Goal: Information Seeking & Learning: Learn about a topic

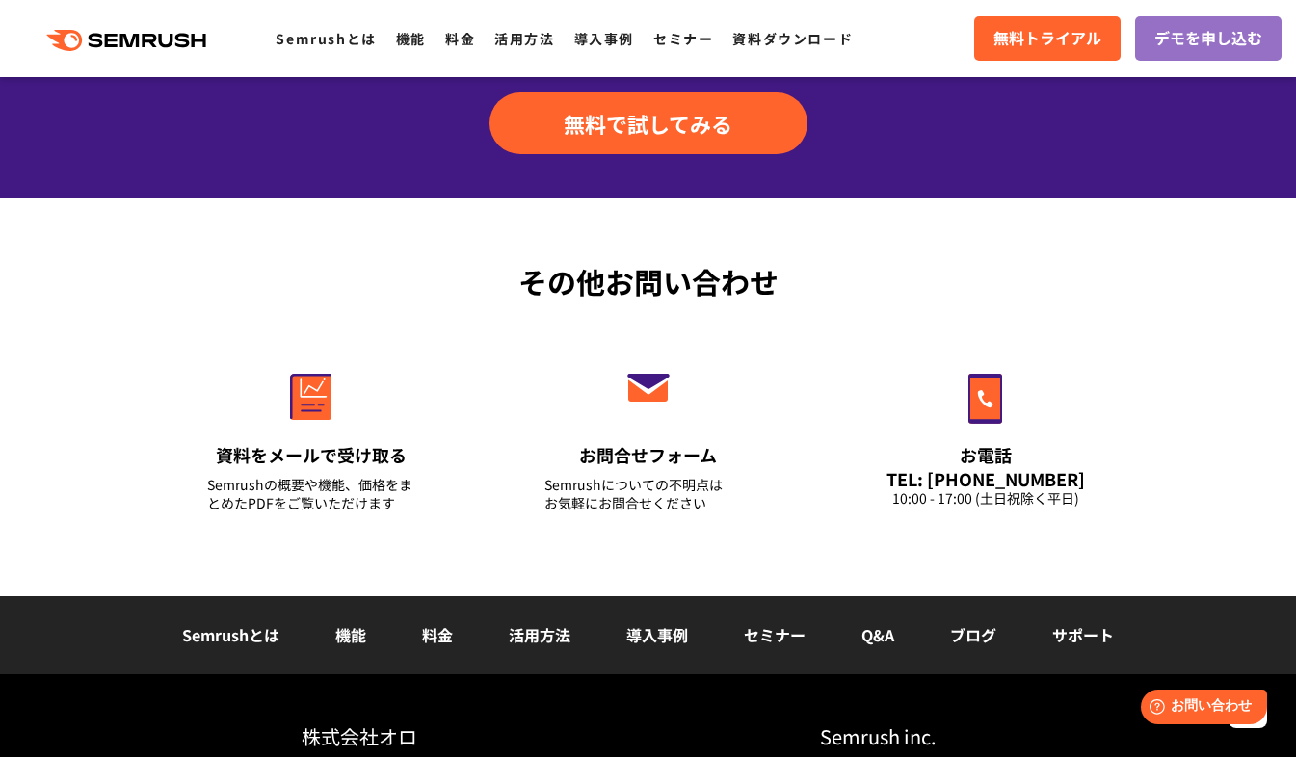
scroll to position [6743, 0]
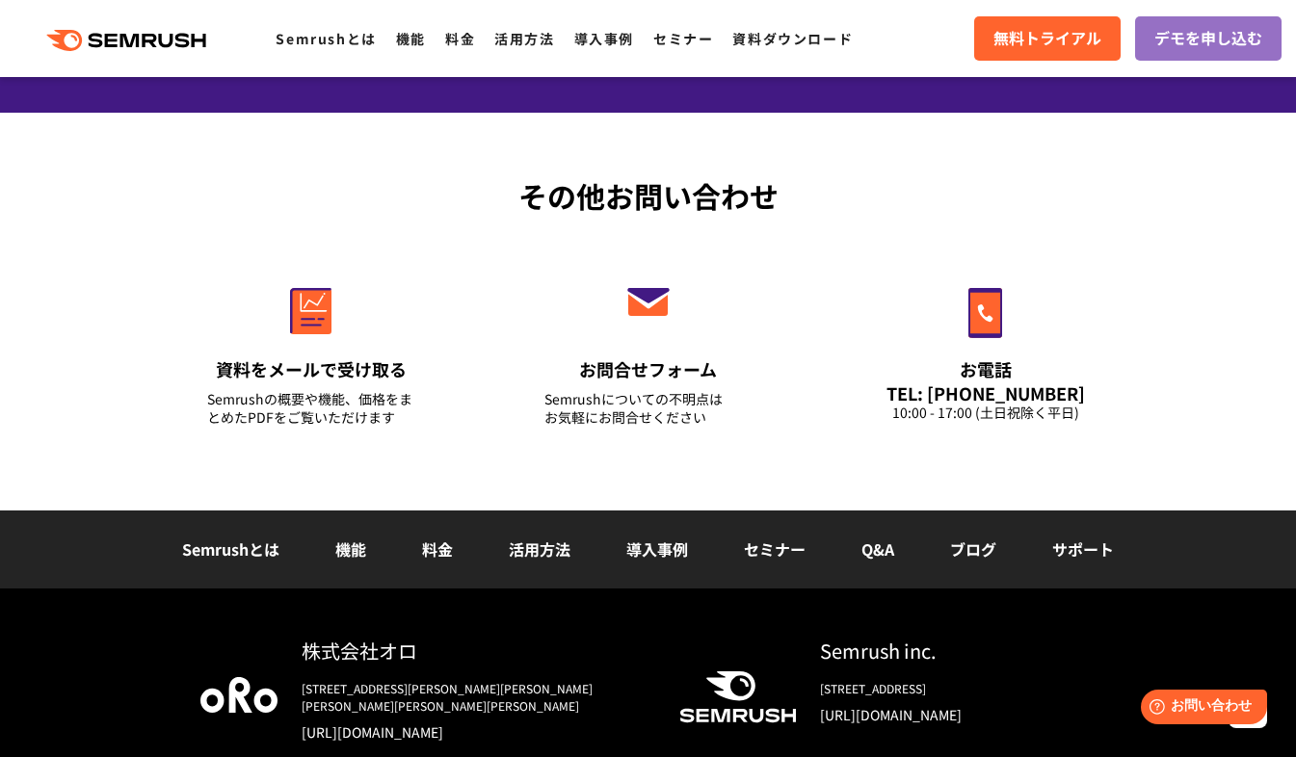
click at [358, 551] on link "機能" at bounding box center [350, 549] width 31 height 23
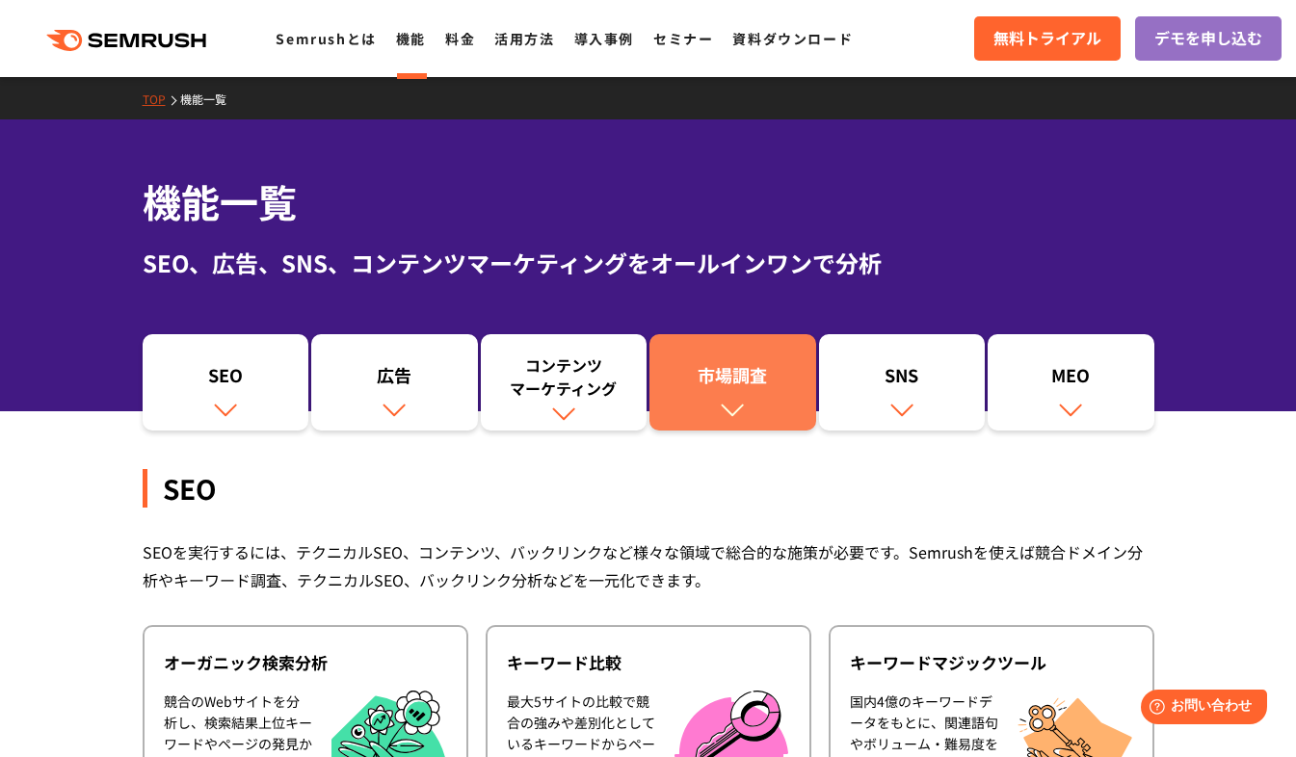
click at [755, 388] on div "市場調査" at bounding box center [732, 379] width 147 height 33
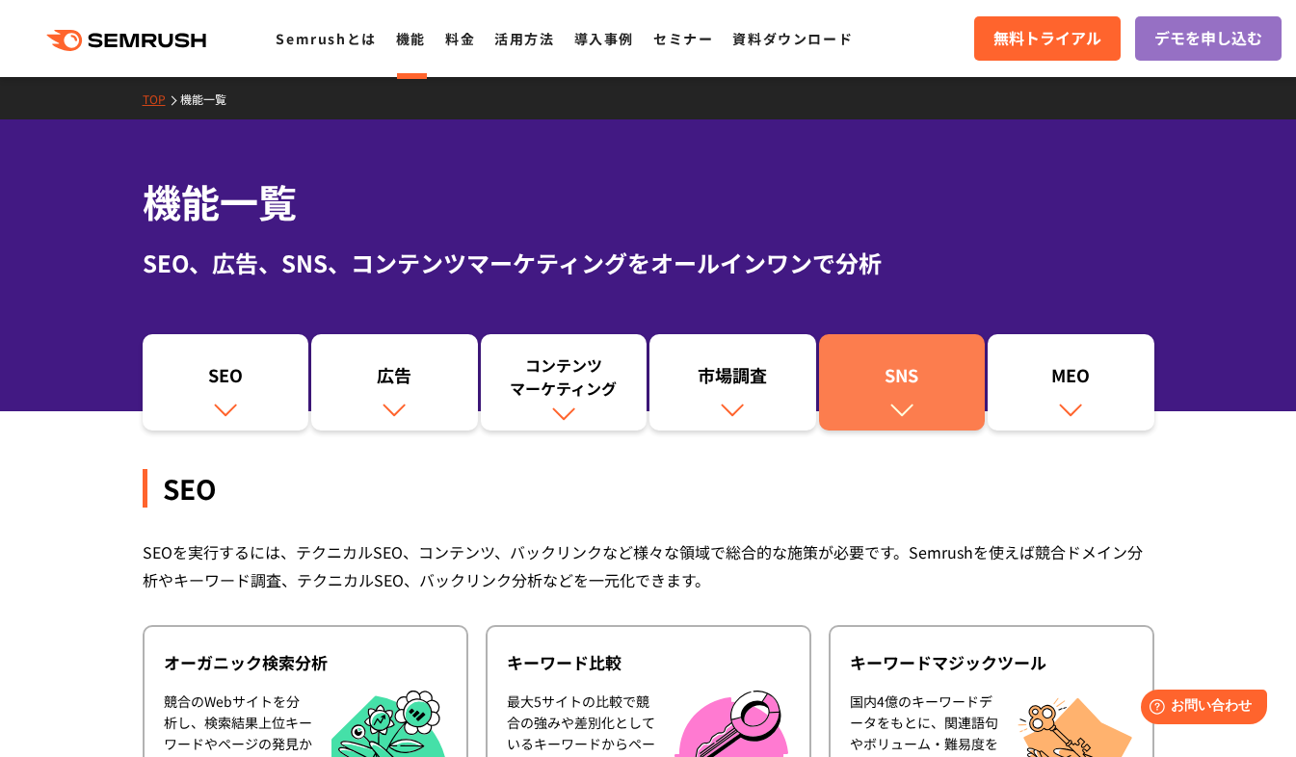
click at [892, 404] on img at bounding box center [901, 409] width 25 height 25
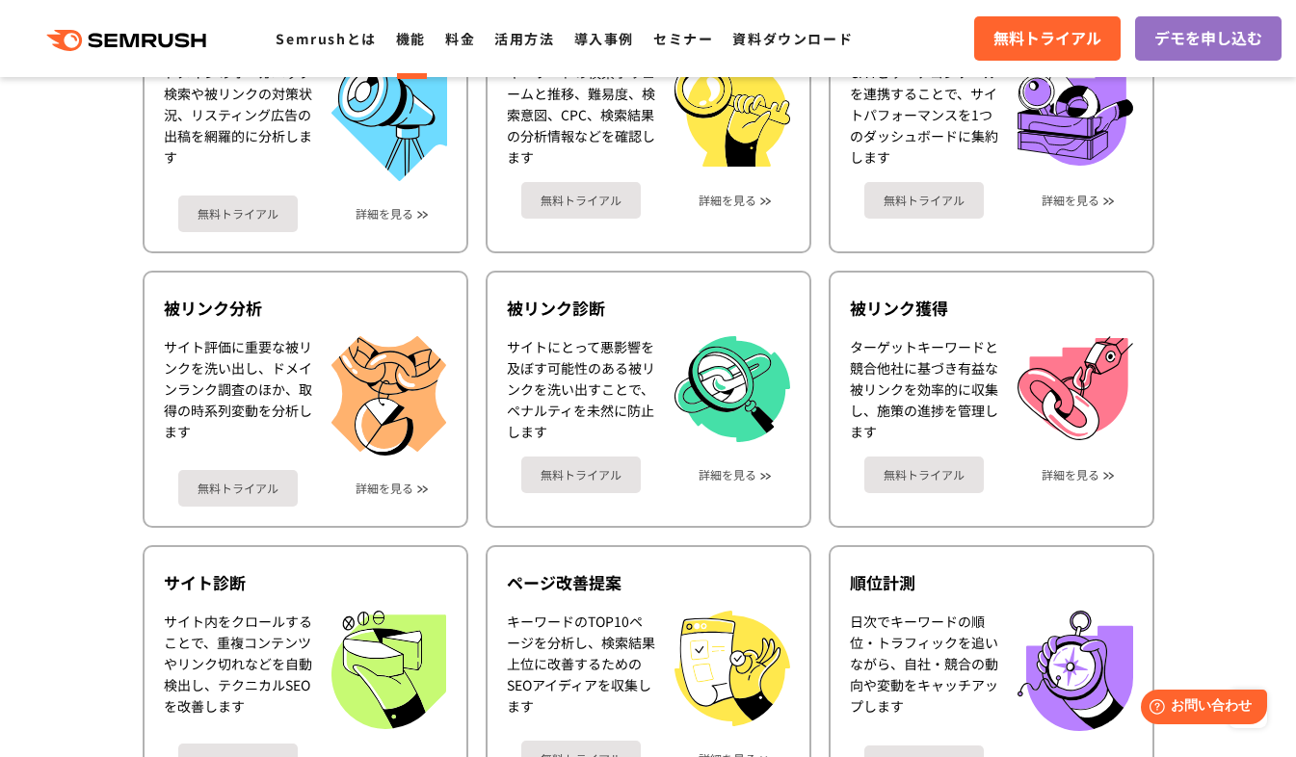
scroll to position [963, 0]
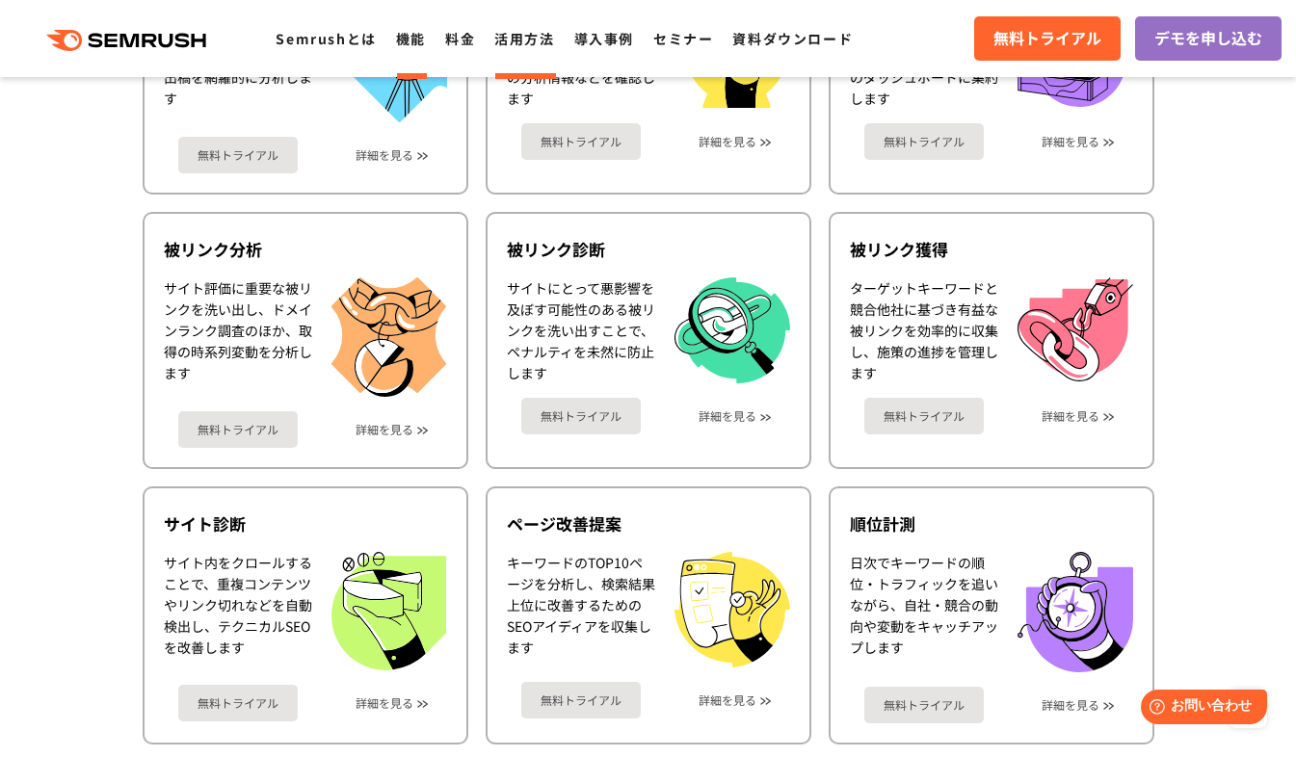
click at [538, 41] on link "活用方法" at bounding box center [524, 38] width 60 height 19
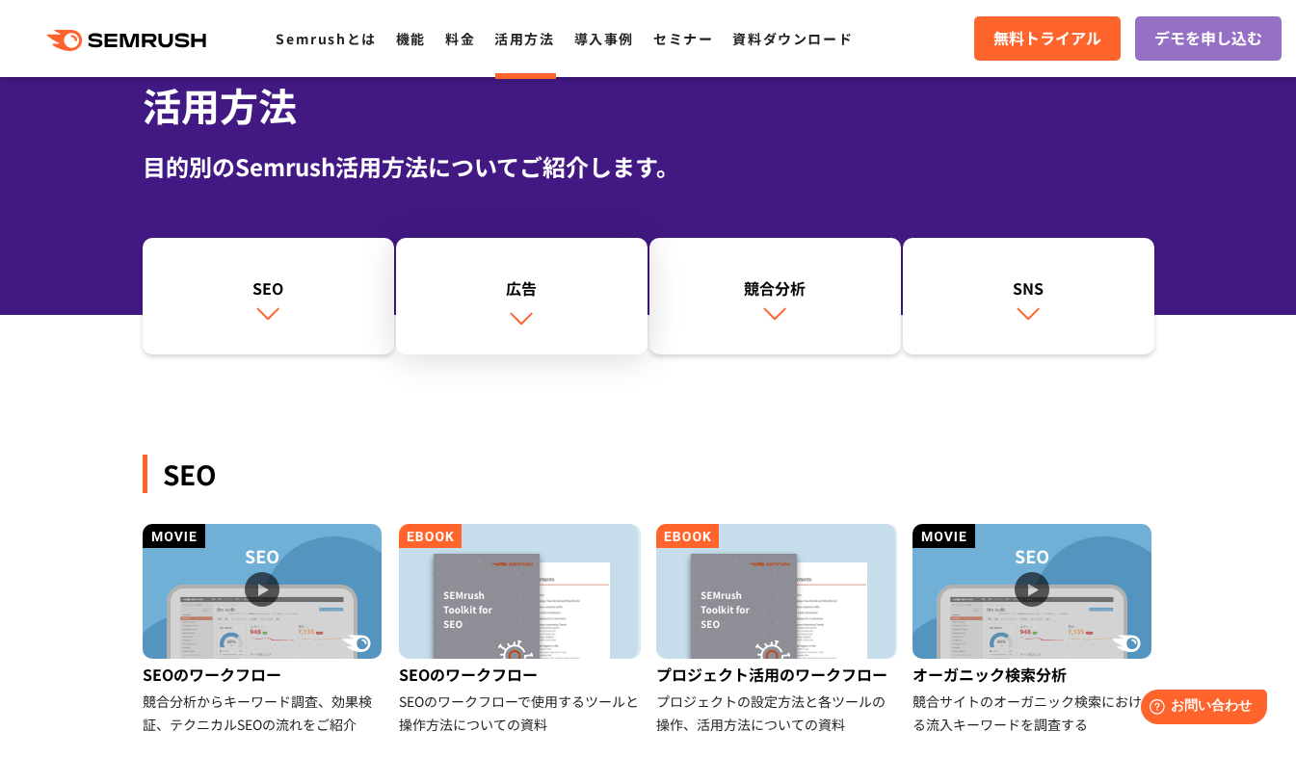
click at [510, 319] on img at bounding box center [521, 317] width 25 height 25
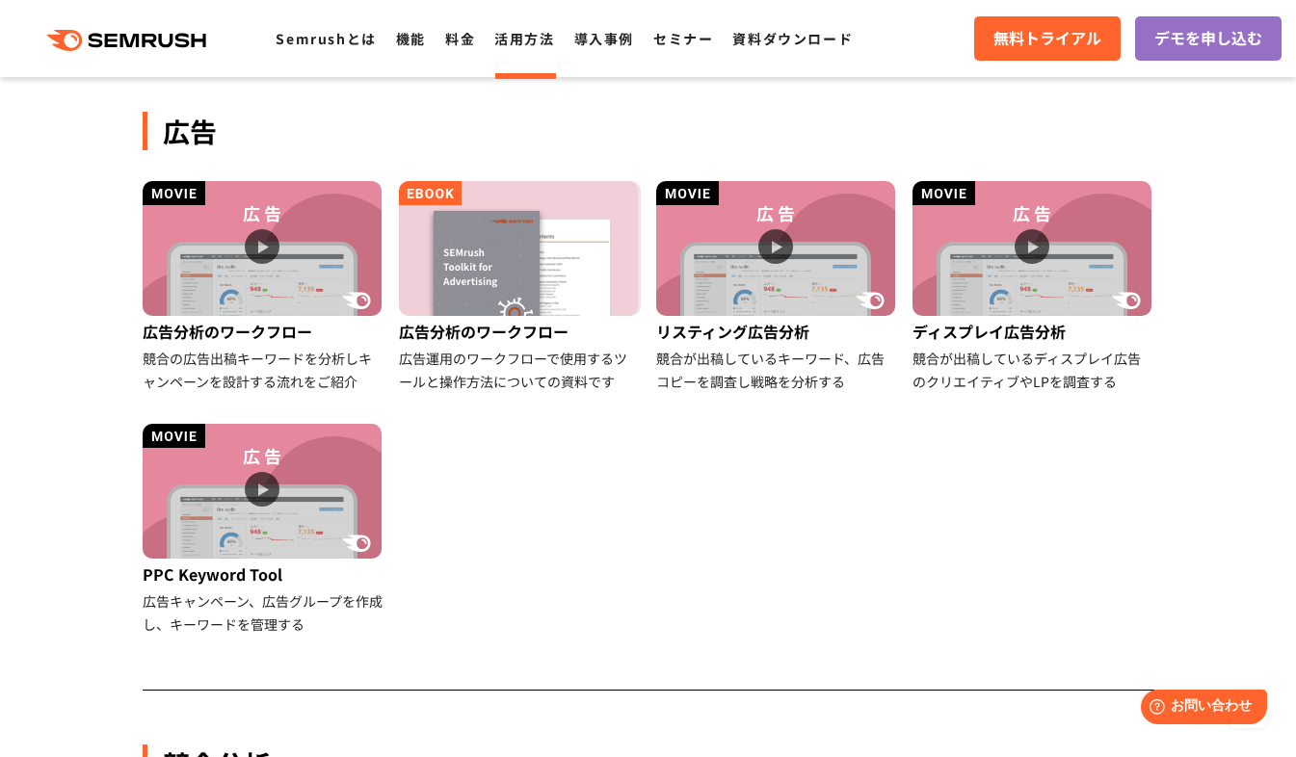
scroll to position [1076, 0]
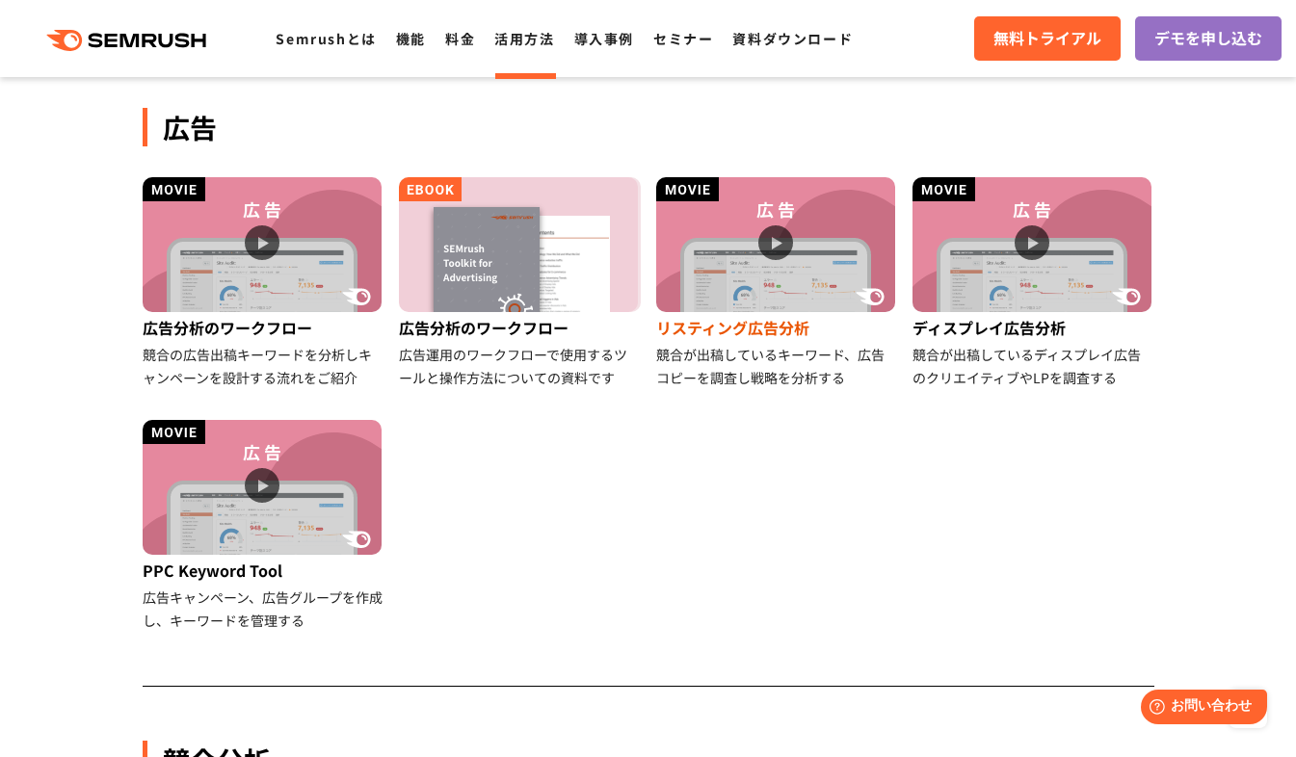
click at [774, 322] on div "リスティング広告分析" at bounding box center [777, 327] width 242 height 31
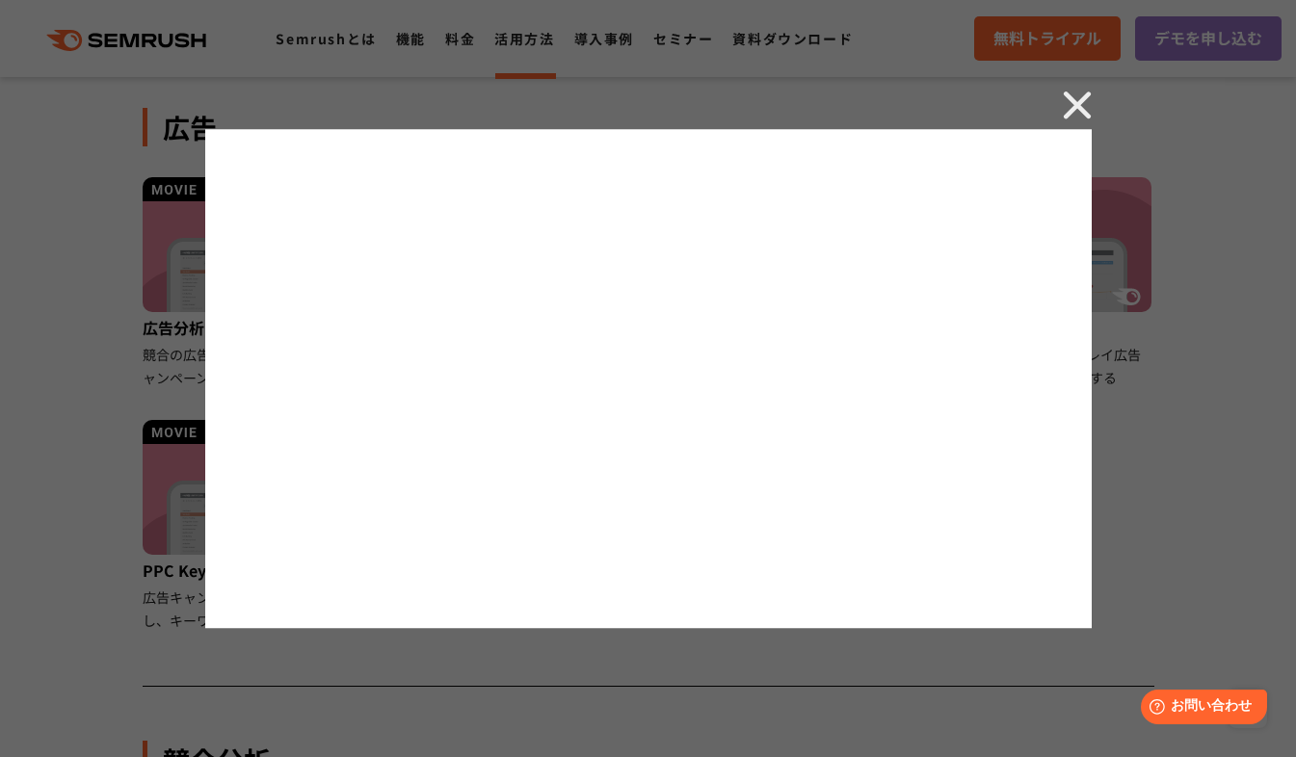
click at [1069, 99] on img at bounding box center [1077, 105] width 29 height 29
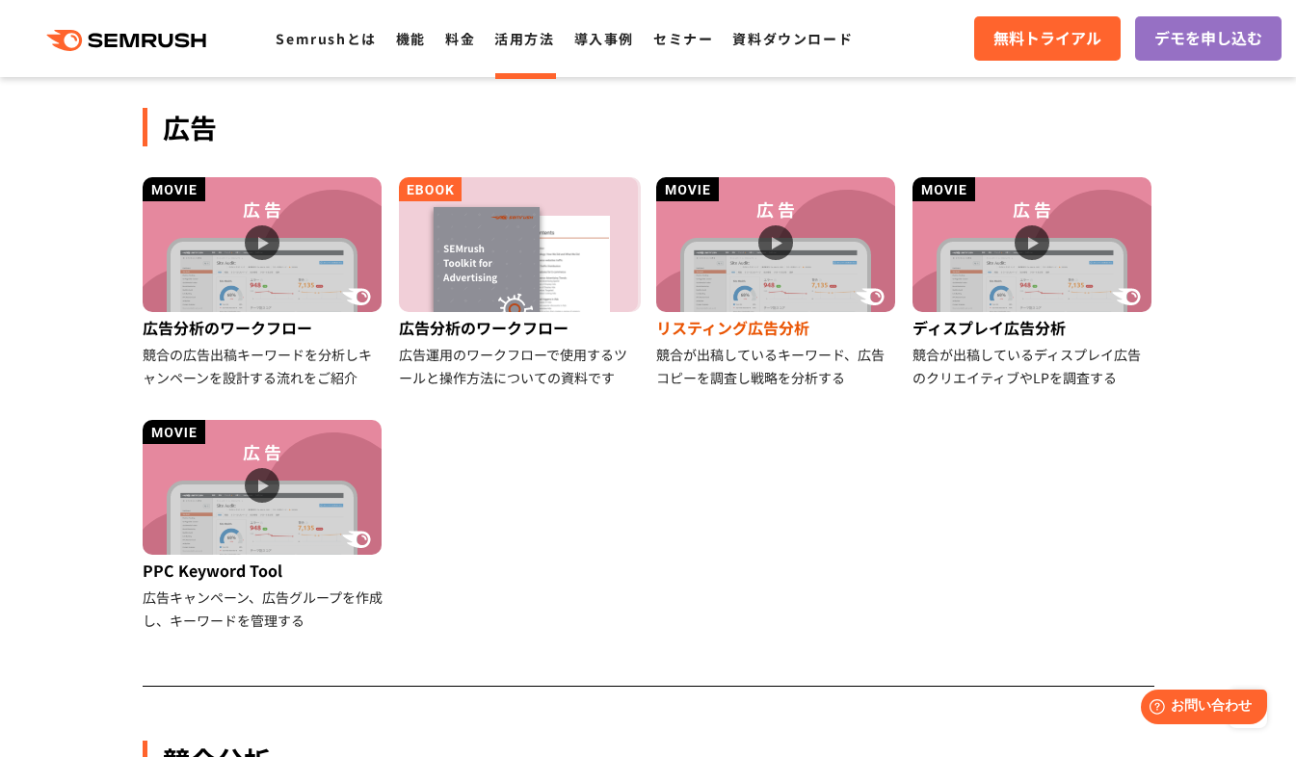
click at [790, 243] on img at bounding box center [775, 244] width 239 height 135
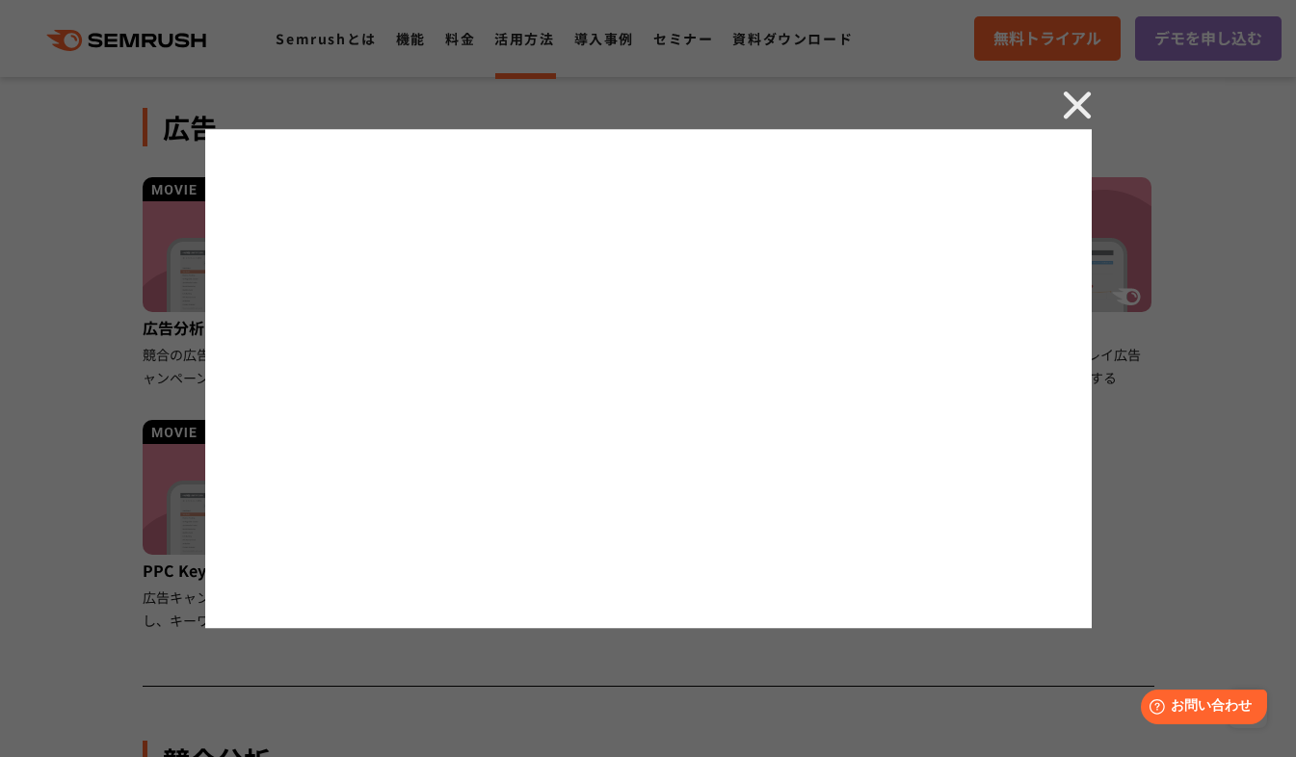
click at [1071, 106] on img at bounding box center [1077, 105] width 29 height 29
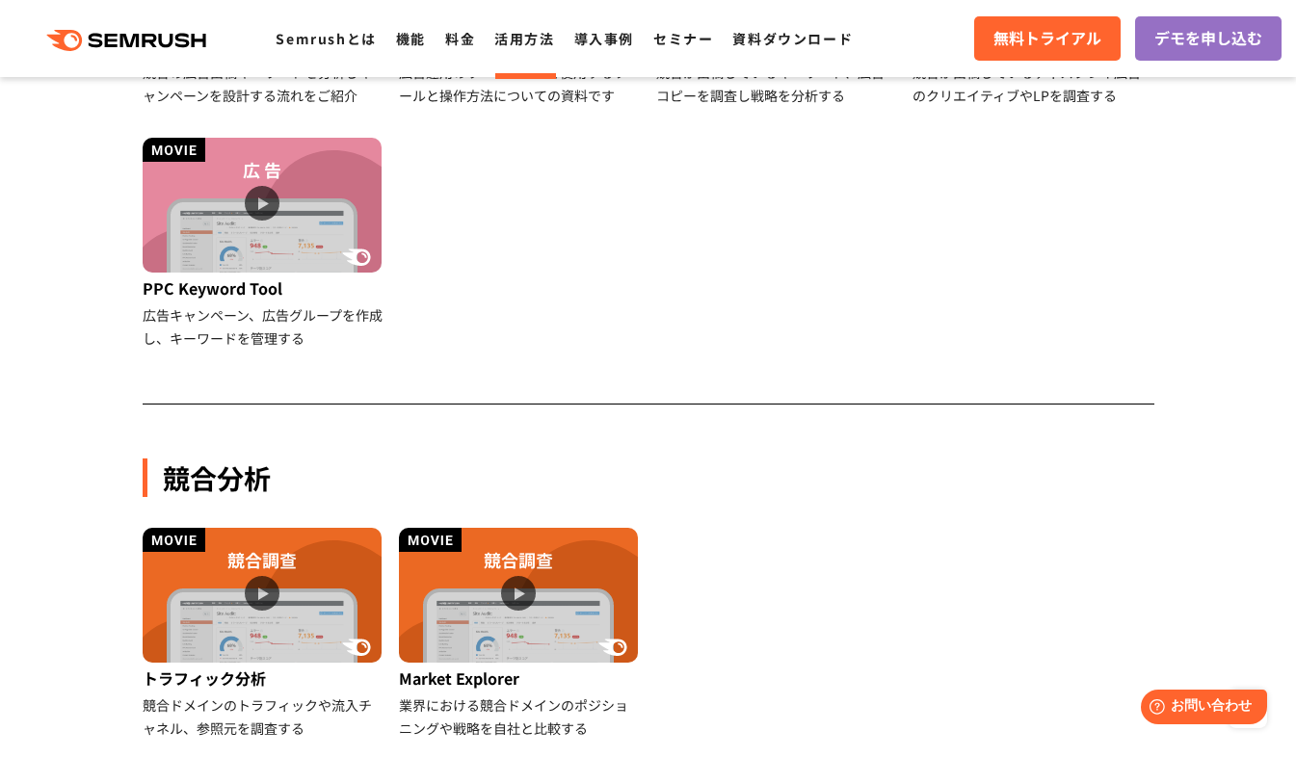
scroll to position [1462, 0]
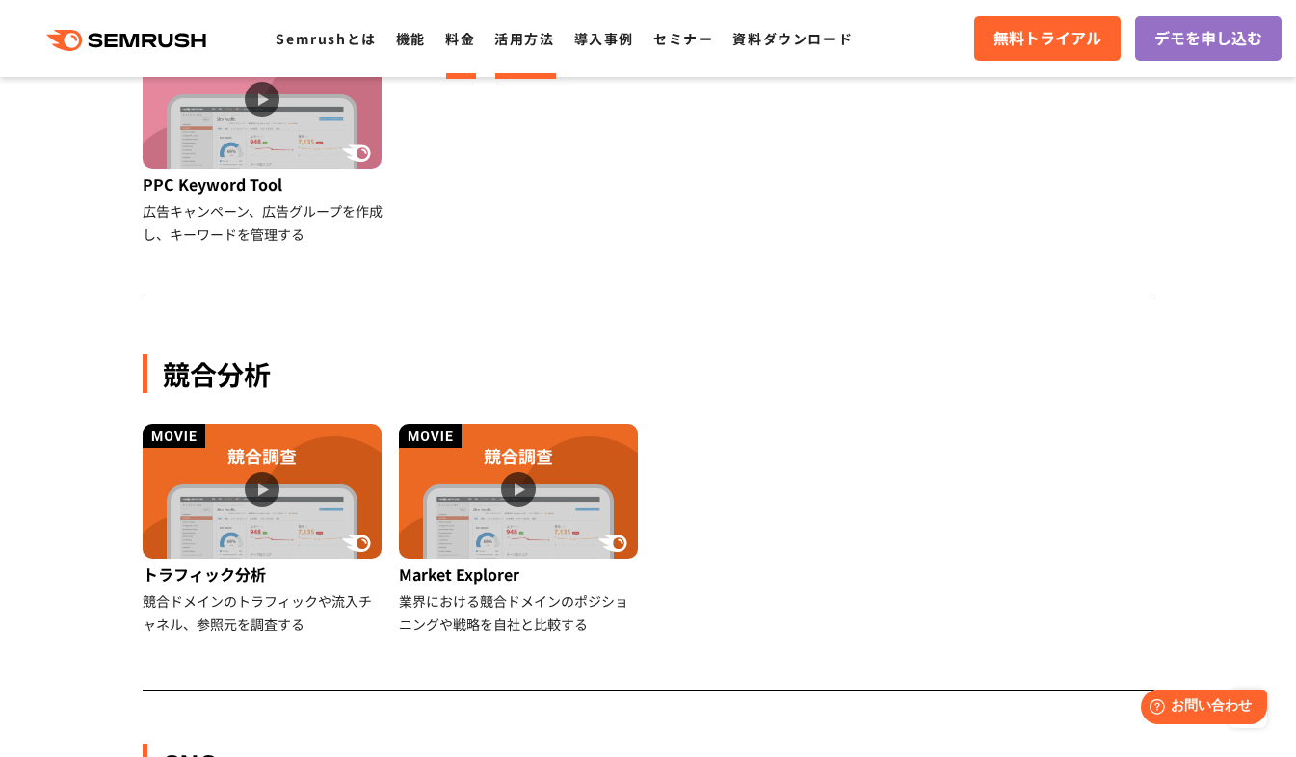
click at [475, 37] on link "料金" at bounding box center [460, 38] width 30 height 19
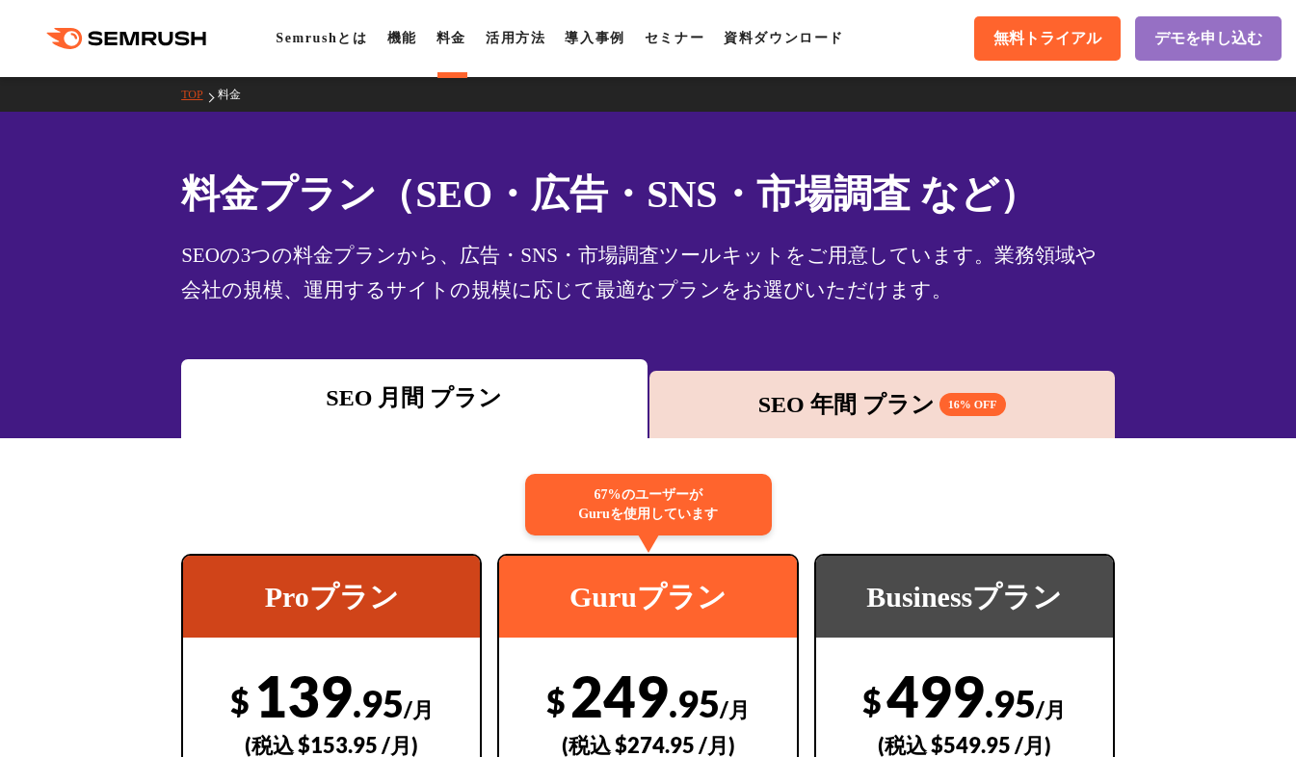
click at [411, 39] on link "機能" at bounding box center [402, 38] width 30 height 14
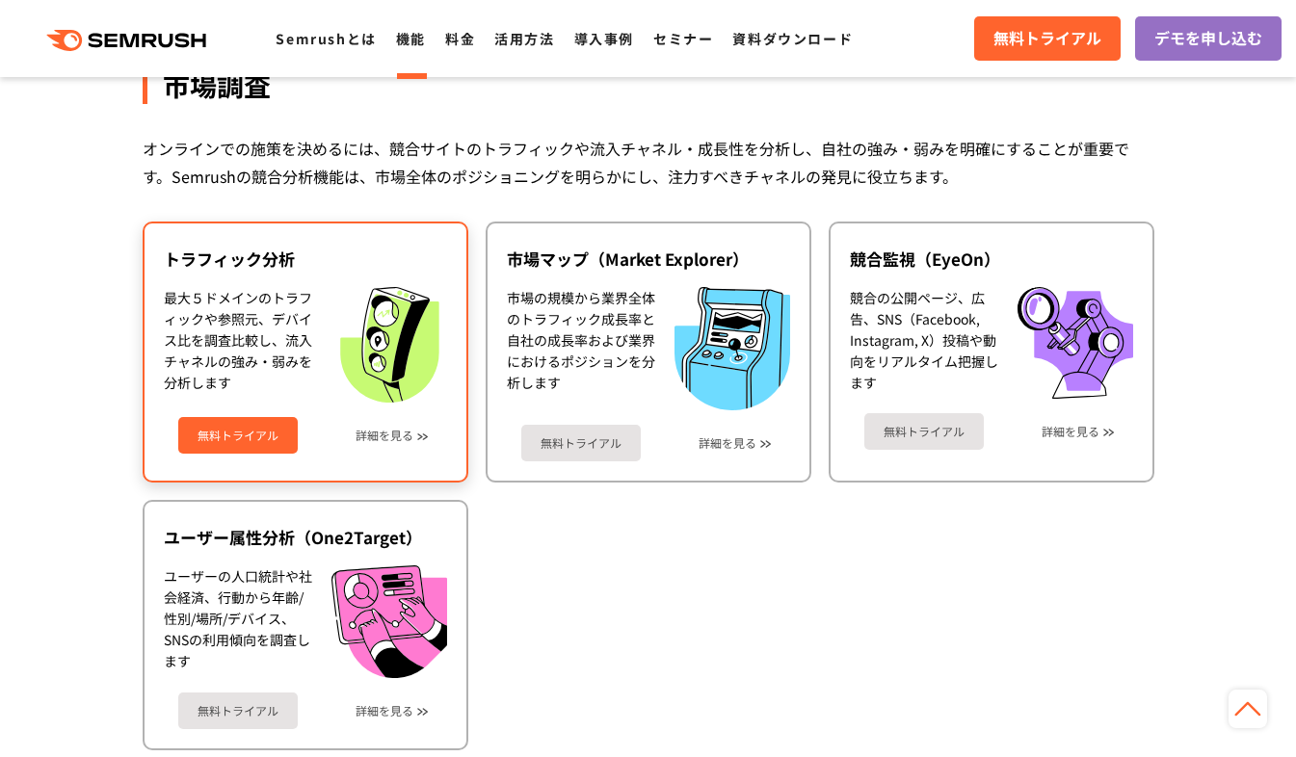
scroll to position [3853, 0]
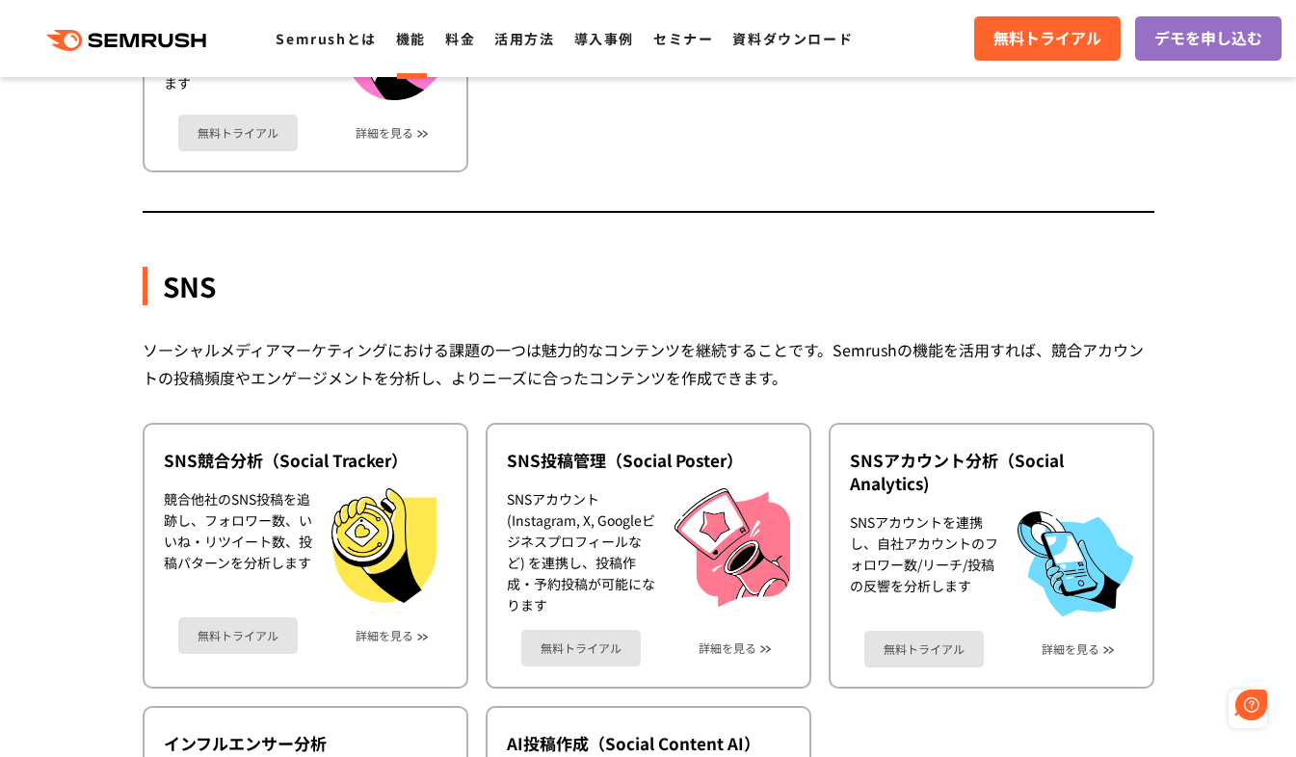
click at [426, 39] on link "機能" at bounding box center [411, 38] width 30 height 19
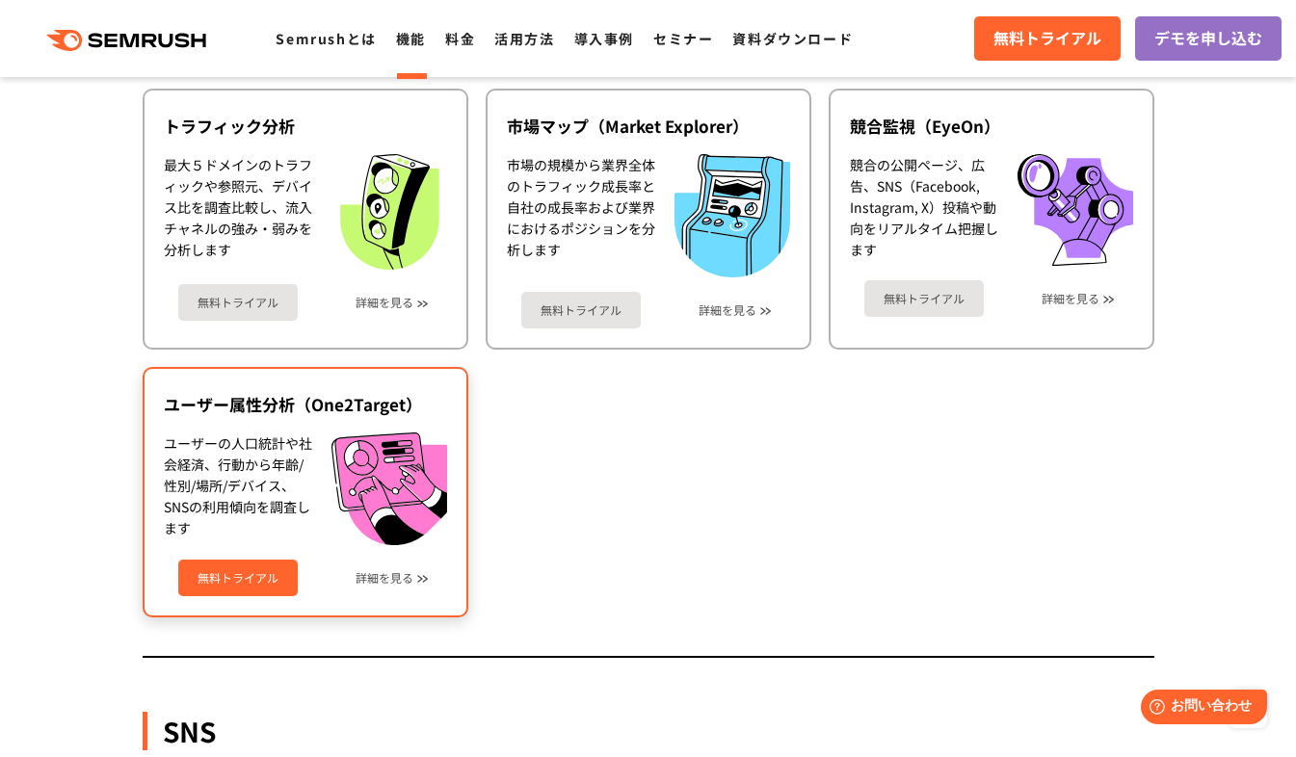
scroll to position [3468, 0]
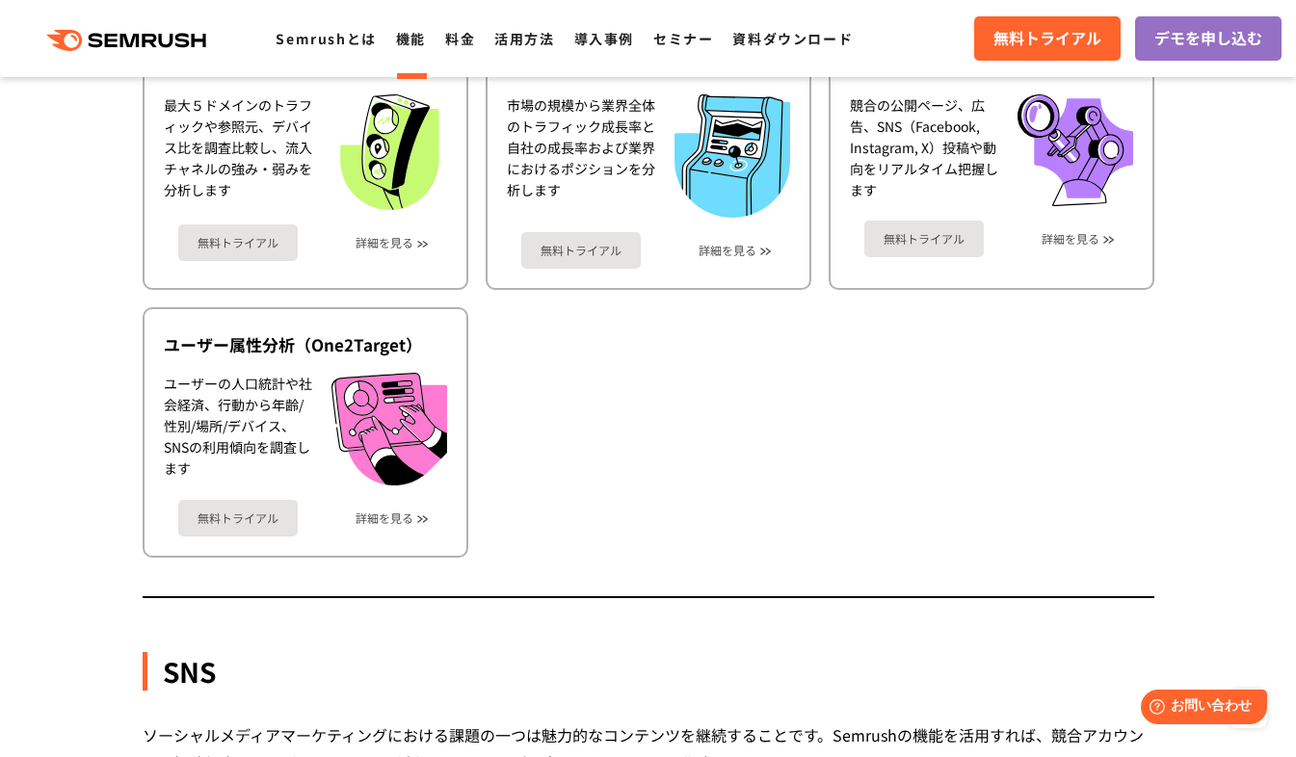
click at [337, 53] on div ".cls {fill: #FF642D;} .cls {fill: #FF642D;} Semrushとは 機能 料金 活用方法 導入事例 セミナー 資料ダウ…" at bounding box center [648, 39] width 1296 height 58
click at [337, 39] on link "Semrushとは" at bounding box center [326, 38] width 100 height 19
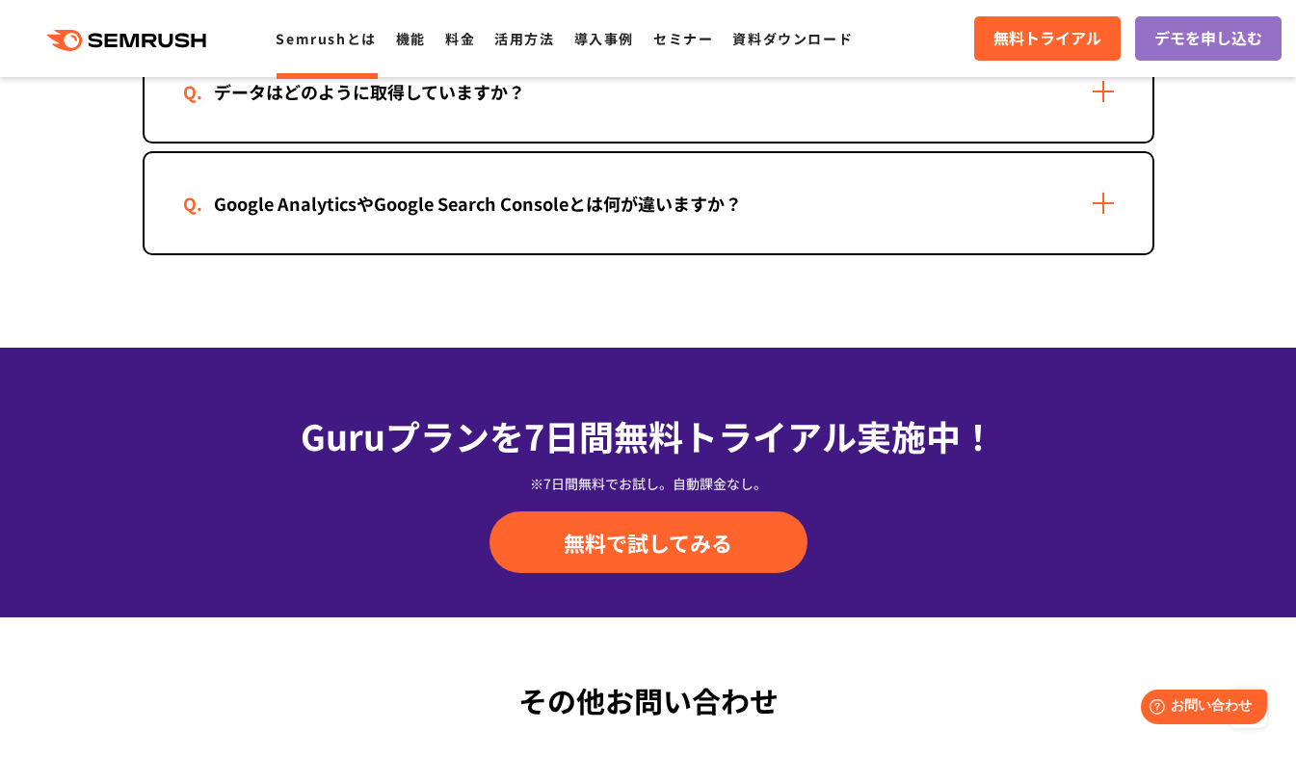
scroll to position [3950, 0]
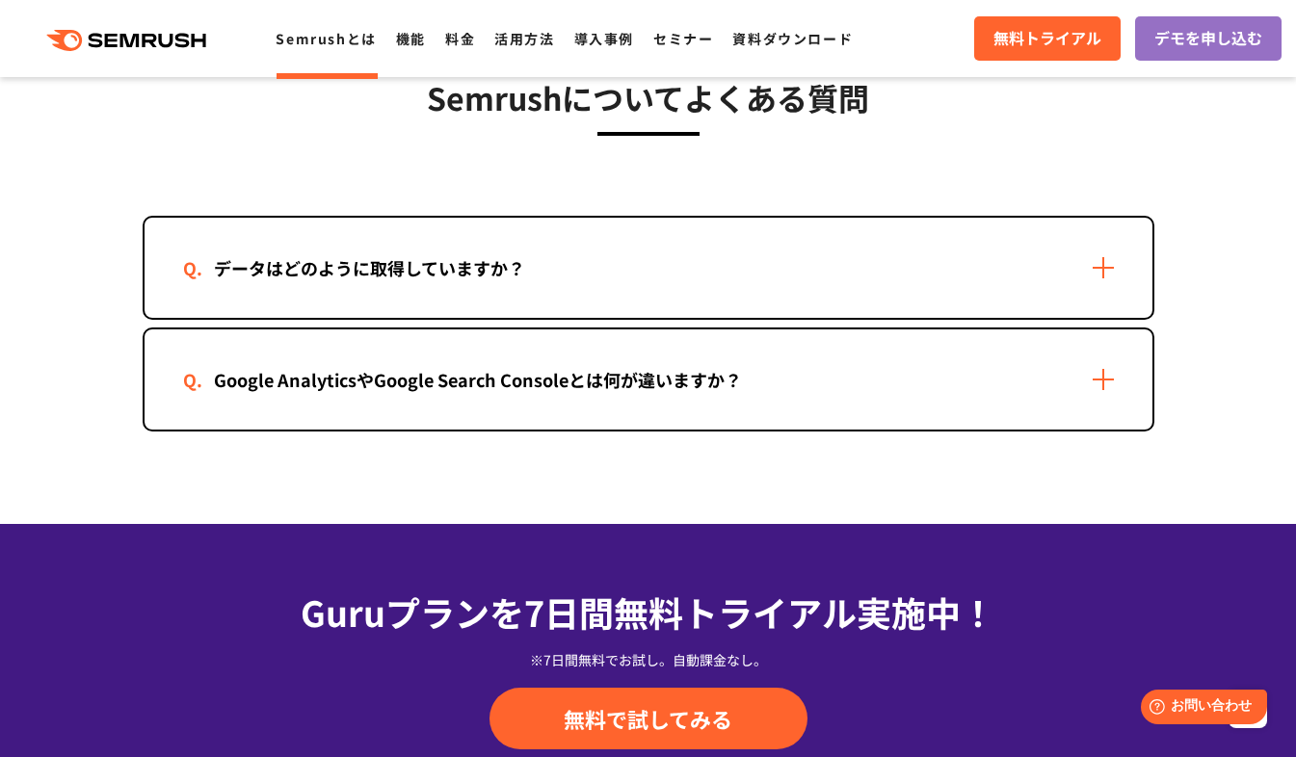
click at [843, 364] on div "Google AnalyticsやGoogle Search Consoleとは何が違いますか？" at bounding box center [649, 379] width 1008 height 100
